Goal: Task Accomplishment & Management: Use online tool/utility

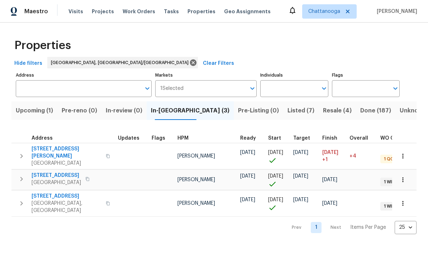
click at [46, 148] on span "[STREET_ADDRESS][PERSON_NAME]" at bounding box center [67, 153] width 70 height 14
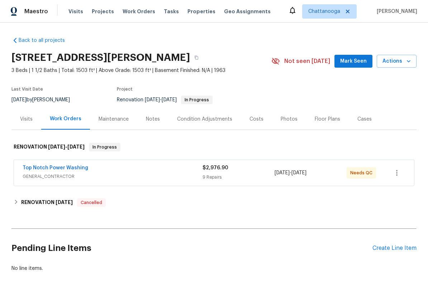
click at [55, 166] on link "Top Notch Power Washing" at bounding box center [56, 168] width 66 height 5
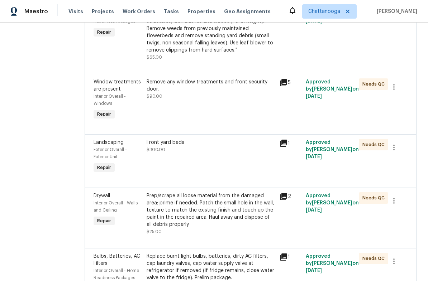
scroll to position [131, 0]
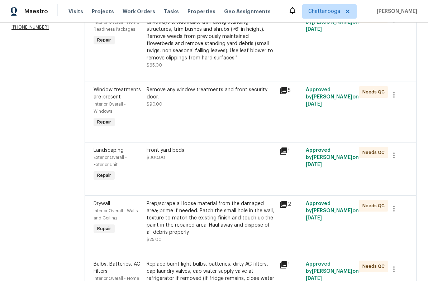
click at [288, 89] on div "5" at bounding box center [290, 90] width 22 height 9
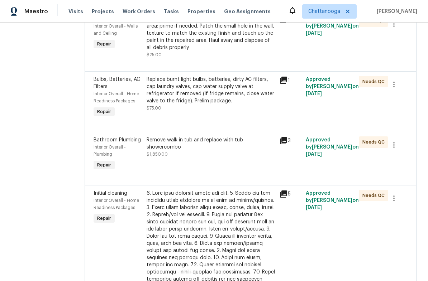
scroll to position [315, 0]
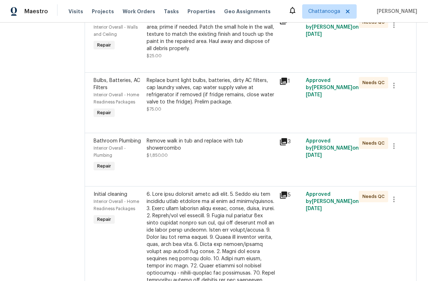
click at [179, 152] on div "Remove walk in tub and replace with tub showercombo" at bounding box center [211, 145] width 128 height 14
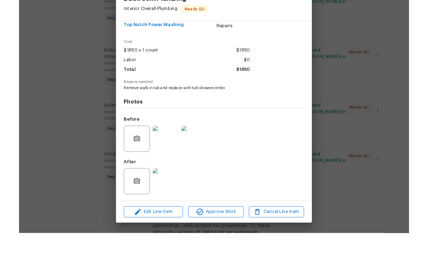
scroll to position [18, 0]
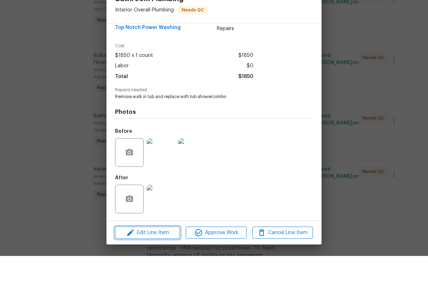
click at [143, 254] on span "Edit Line Item" at bounding box center [147, 258] width 61 height 9
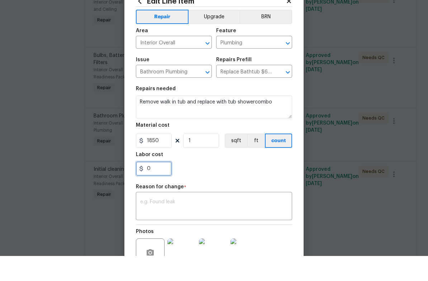
click at [152, 187] on input "0" at bounding box center [154, 194] width 36 height 14
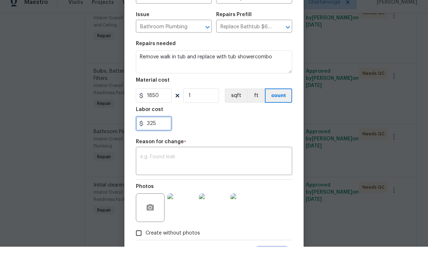
scroll to position [65, 0]
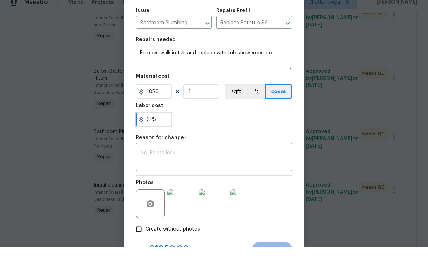
type input "325"
click at [236, 160] on textarea at bounding box center [214, 167] width 148 height 15
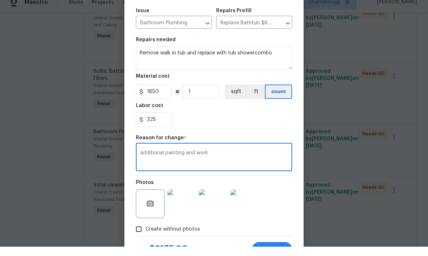
type textarea "additional painting and work"
click at [262, 122] on div "325" at bounding box center [214, 129] width 156 height 14
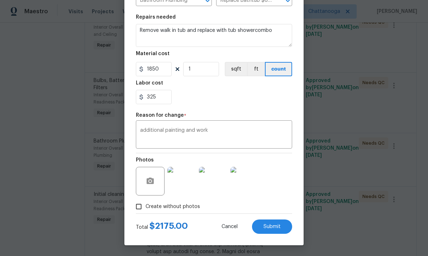
scroll to position [98, 0]
click at [281, 230] on button "Submit" at bounding box center [272, 227] width 40 height 14
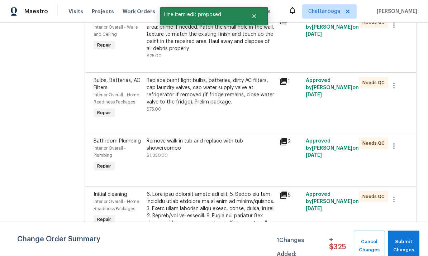
scroll to position [0, 0]
click at [406, 239] on span "Submit Changes" at bounding box center [403, 246] width 24 height 16
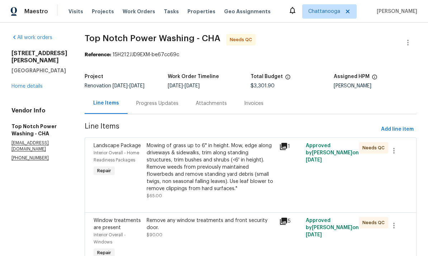
click at [34, 84] on link "Home details" at bounding box center [26, 86] width 31 height 5
